Goal: Transaction & Acquisition: Subscribe to service/newsletter

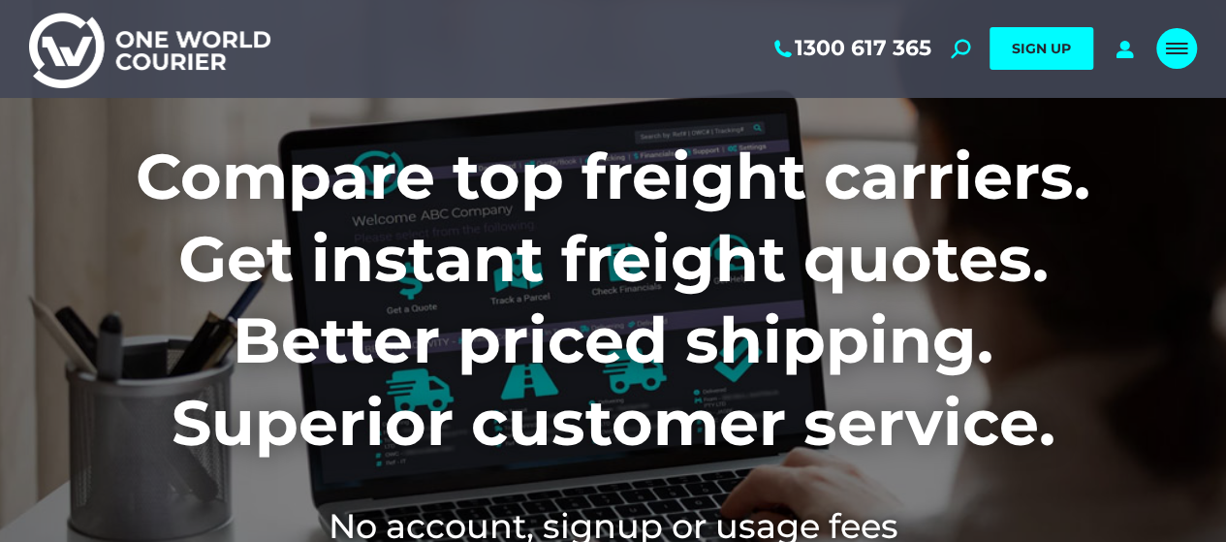
click at [1172, 42] on div "Mobile menu icon" at bounding box center [1175, 49] width 21 height 16
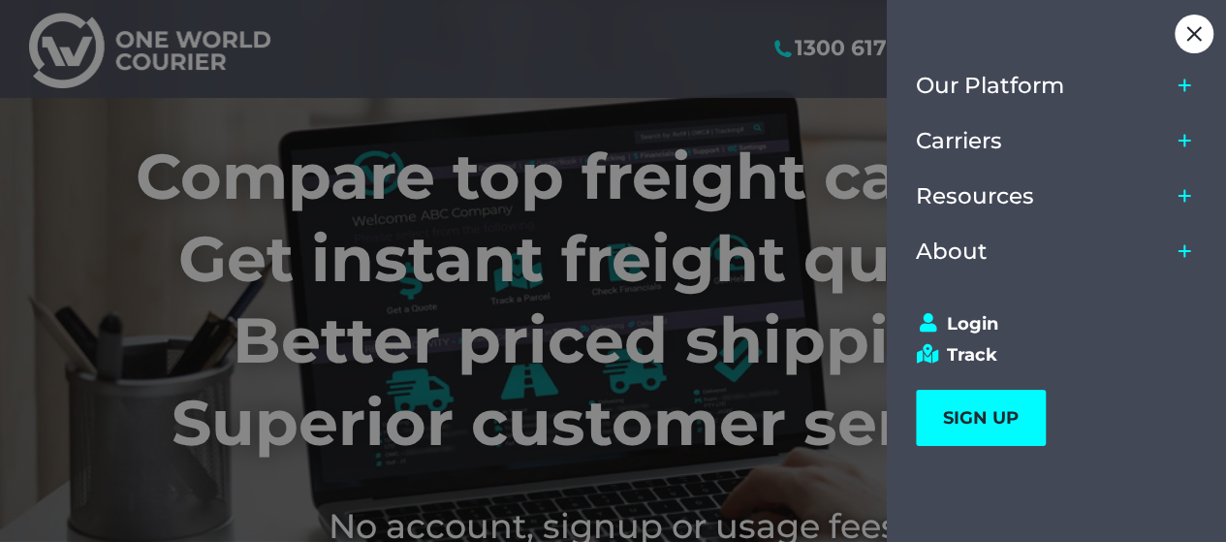
click at [678, 30] on div at bounding box center [613, 271] width 1226 height 542
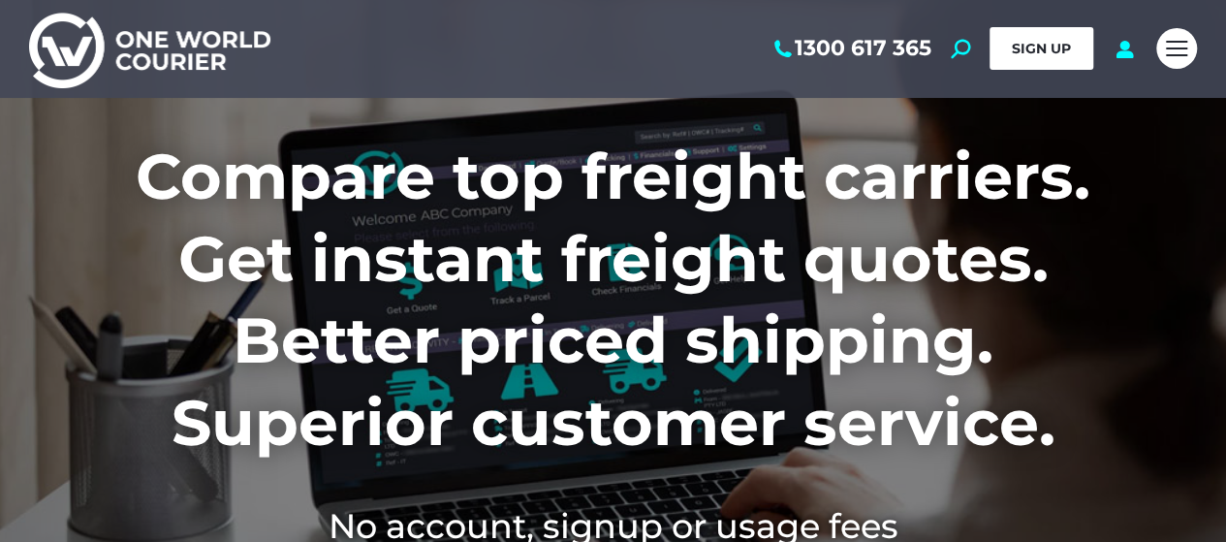
click at [1046, 47] on span "SIGN UP" at bounding box center [1040, 48] width 59 height 17
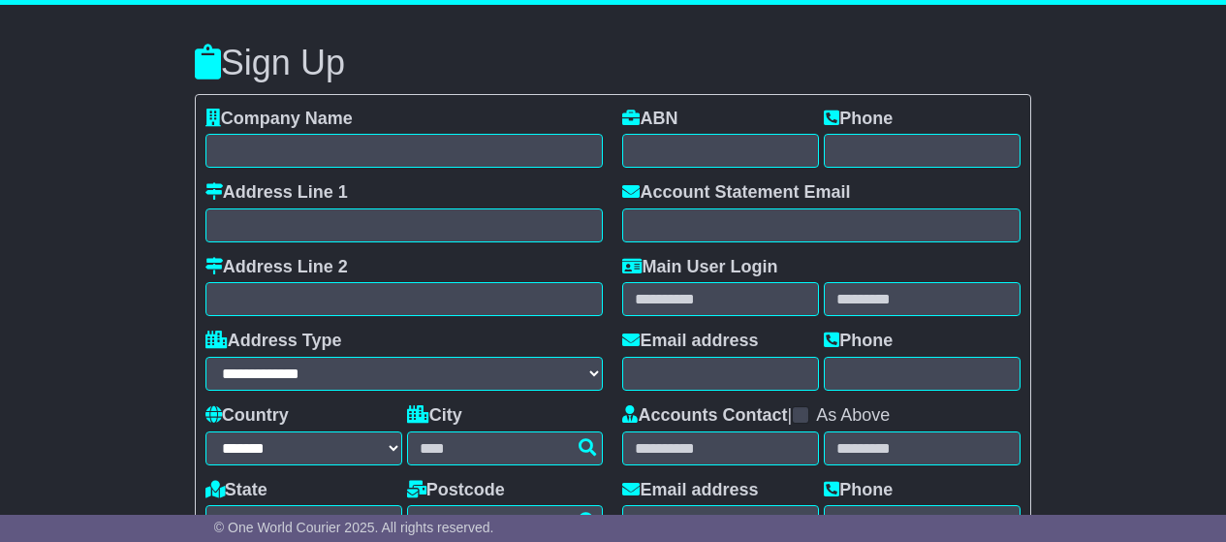
select select "**"
